Goal: Information Seeking & Learning: Learn about a topic

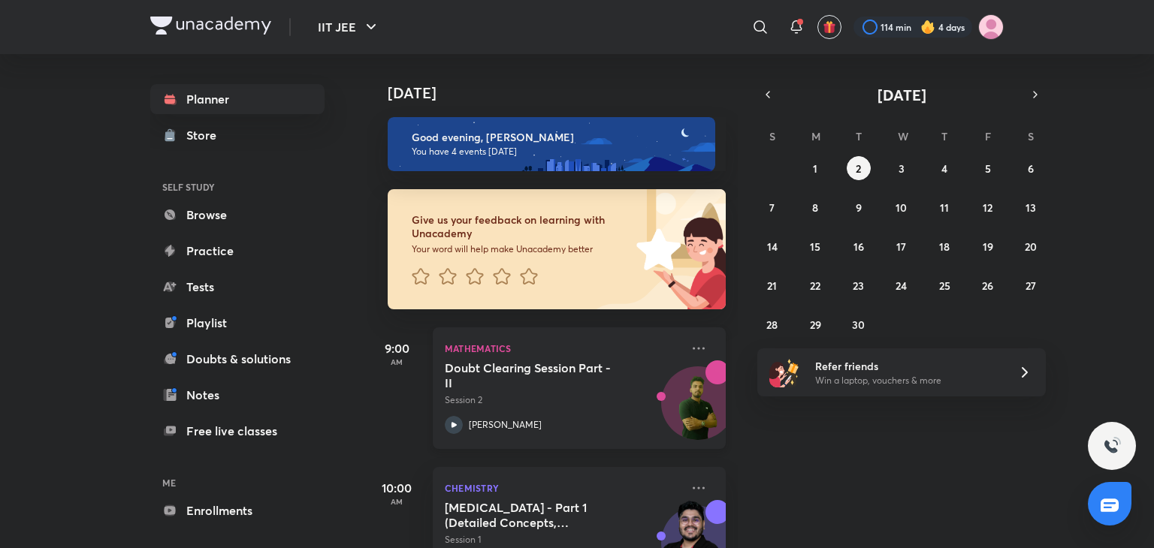
scroll to position [343, 0]
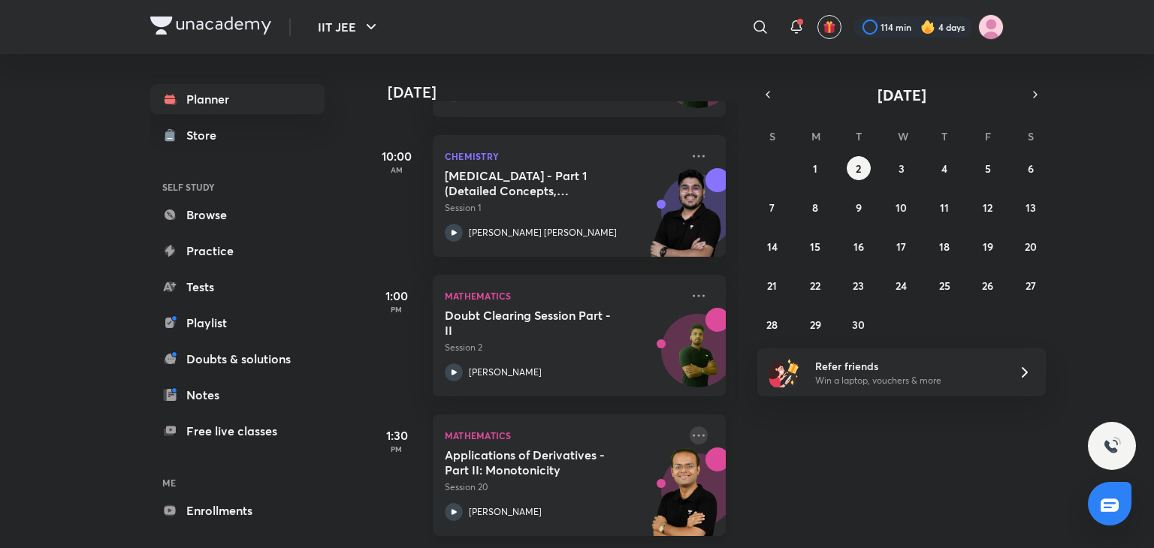
click at [694, 427] on icon at bounding box center [699, 436] width 18 height 18
click at [909, 515] on div "[DATE] Good evening, [PERSON_NAME] You have 4 events [DATE] Give us your feedba…" at bounding box center [759, 301] width 784 height 494
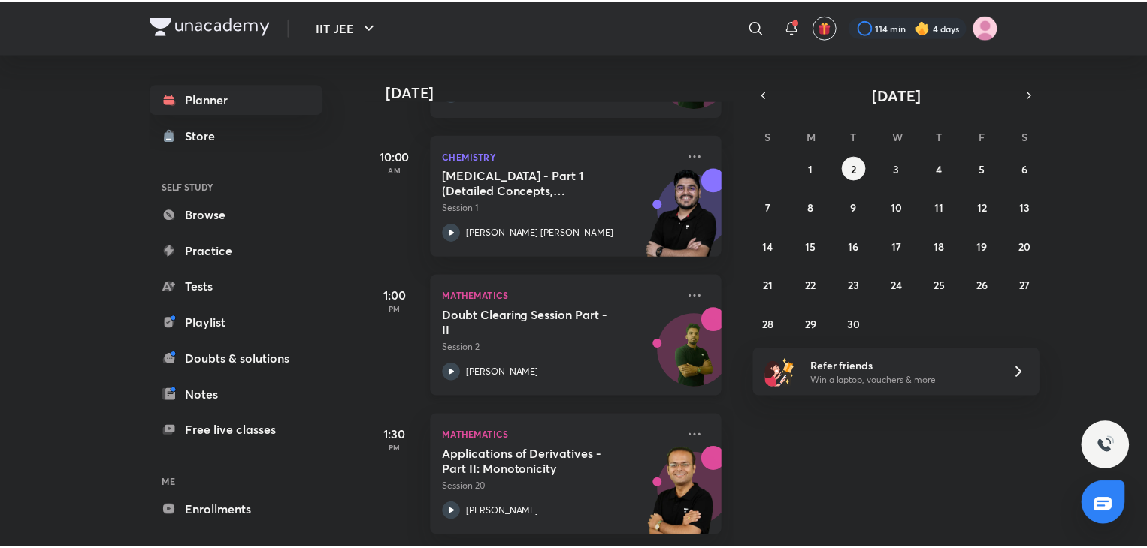
scroll to position [0, 0]
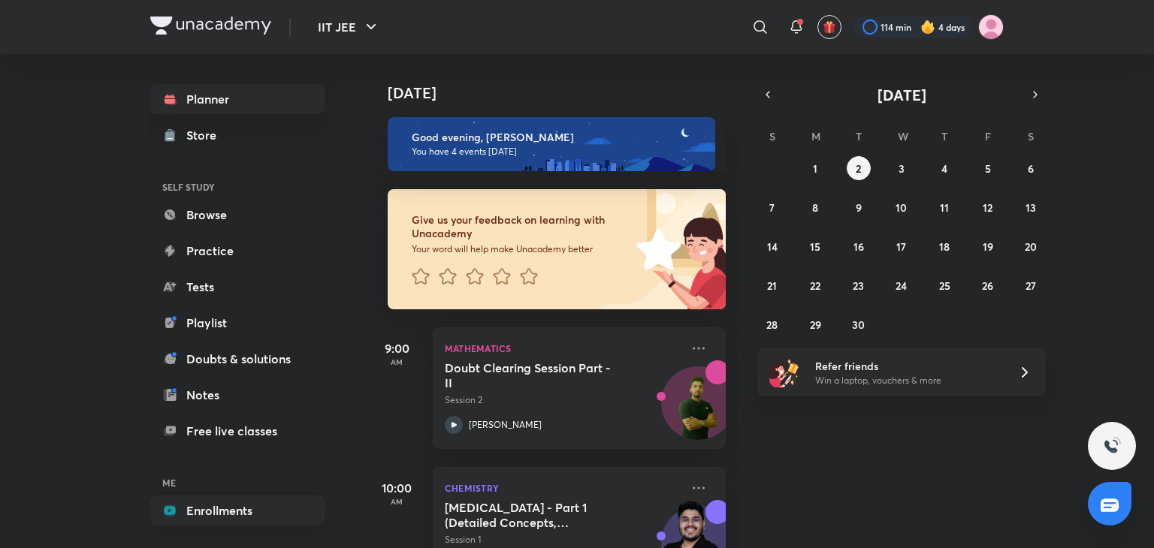
click at [247, 515] on link "Enrollments" at bounding box center [237, 511] width 174 height 30
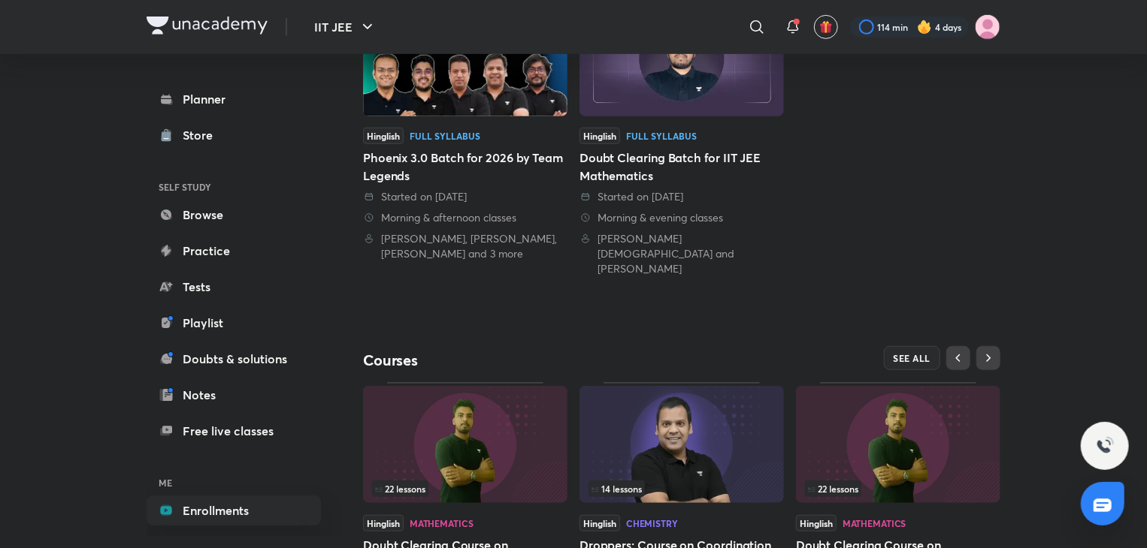
scroll to position [484, 0]
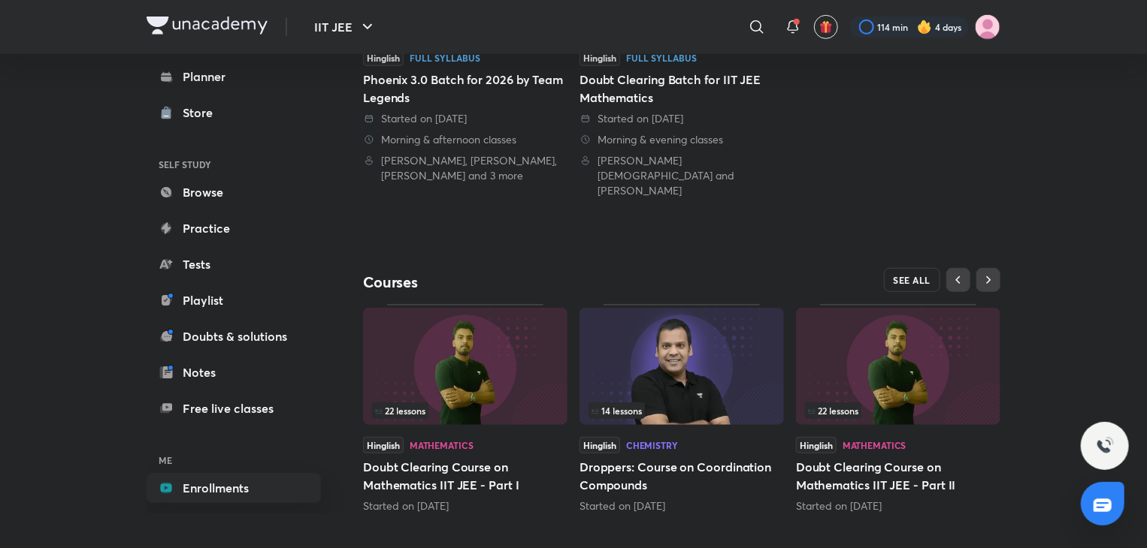
click at [917, 271] on button "SEE ALL" at bounding box center [912, 280] width 57 height 24
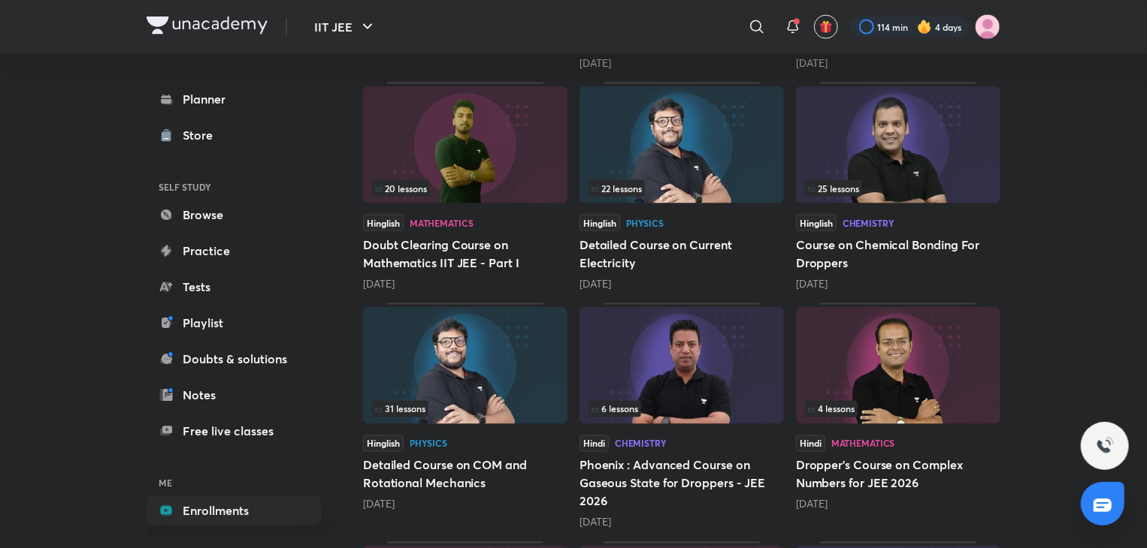
scroll to position [1437, 0]
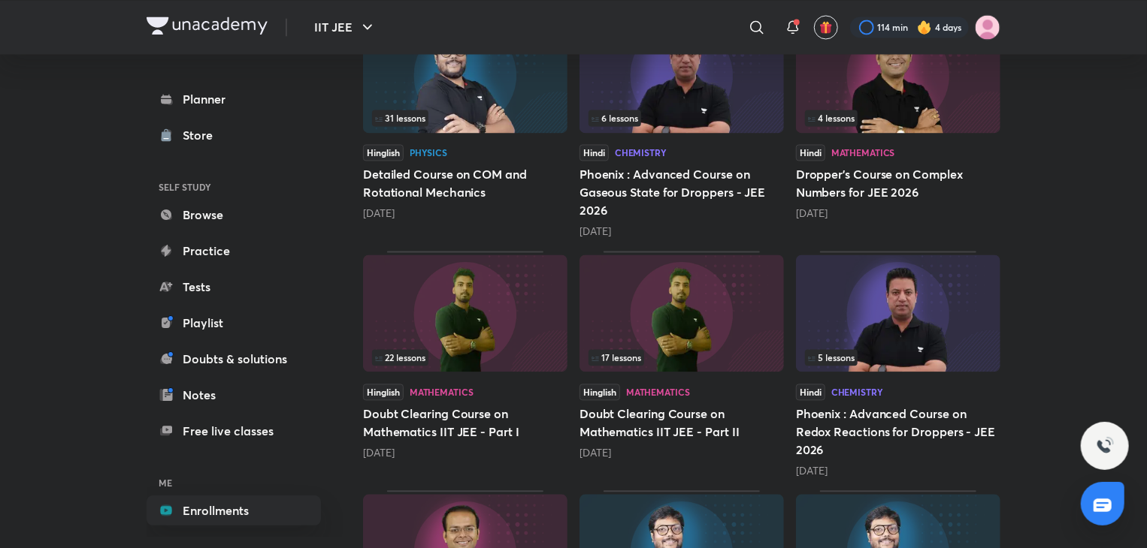
drag, startPoint x: 452, startPoint y: 113, endPoint x: 446, endPoint y: 73, distance: 41.0
click at [446, 73] on img at bounding box center [465, 74] width 204 height 117
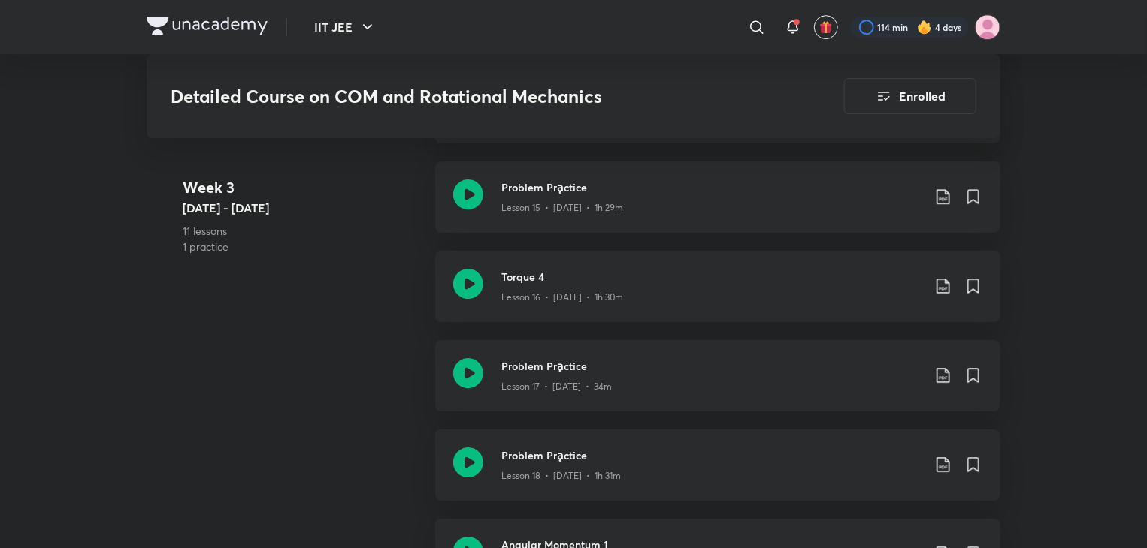
scroll to position [2727, 0]
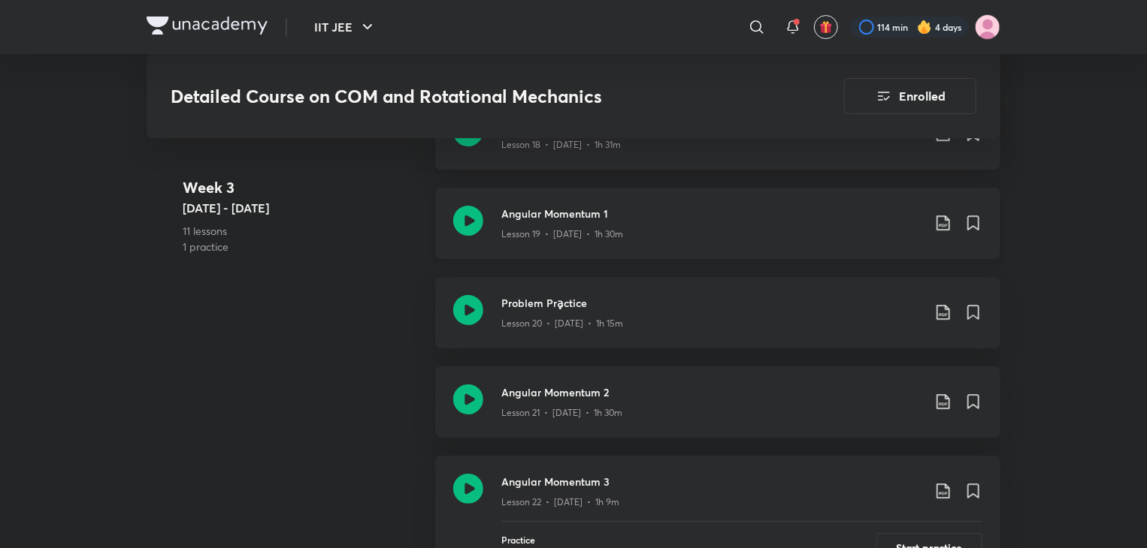
click at [684, 233] on div "Lesson 19 • [DATE] • 1h 30m" at bounding box center [711, 232] width 421 height 20
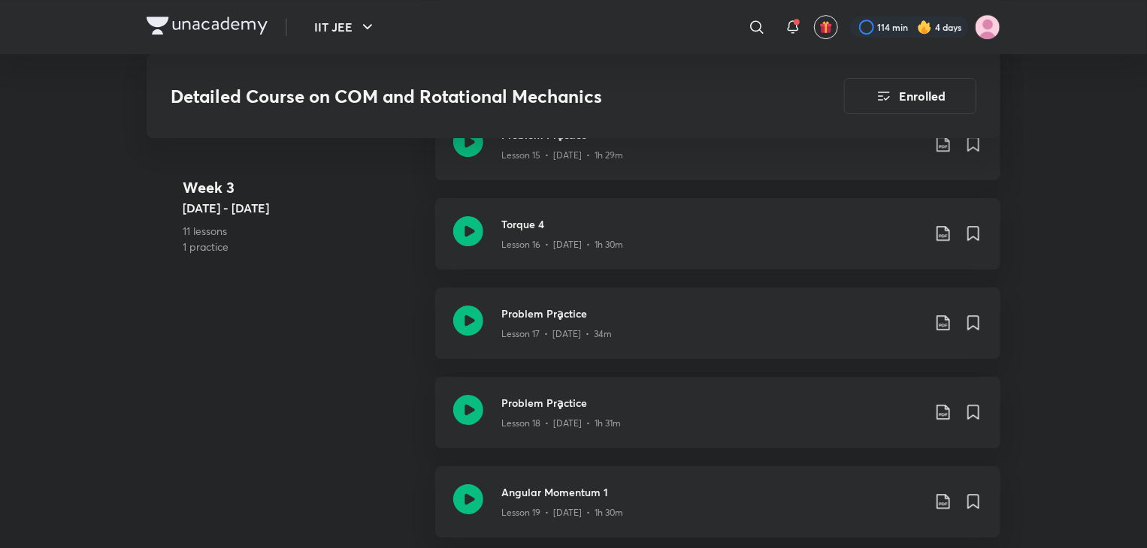
scroll to position [2451, 0]
click at [684, 253] on div "Torque 4 Lesson 16 • [DATE] • 1h 30m" at bounding box center [717, 230] width 565 height 71
